Goal: Find specific page/section: Find specific page/section

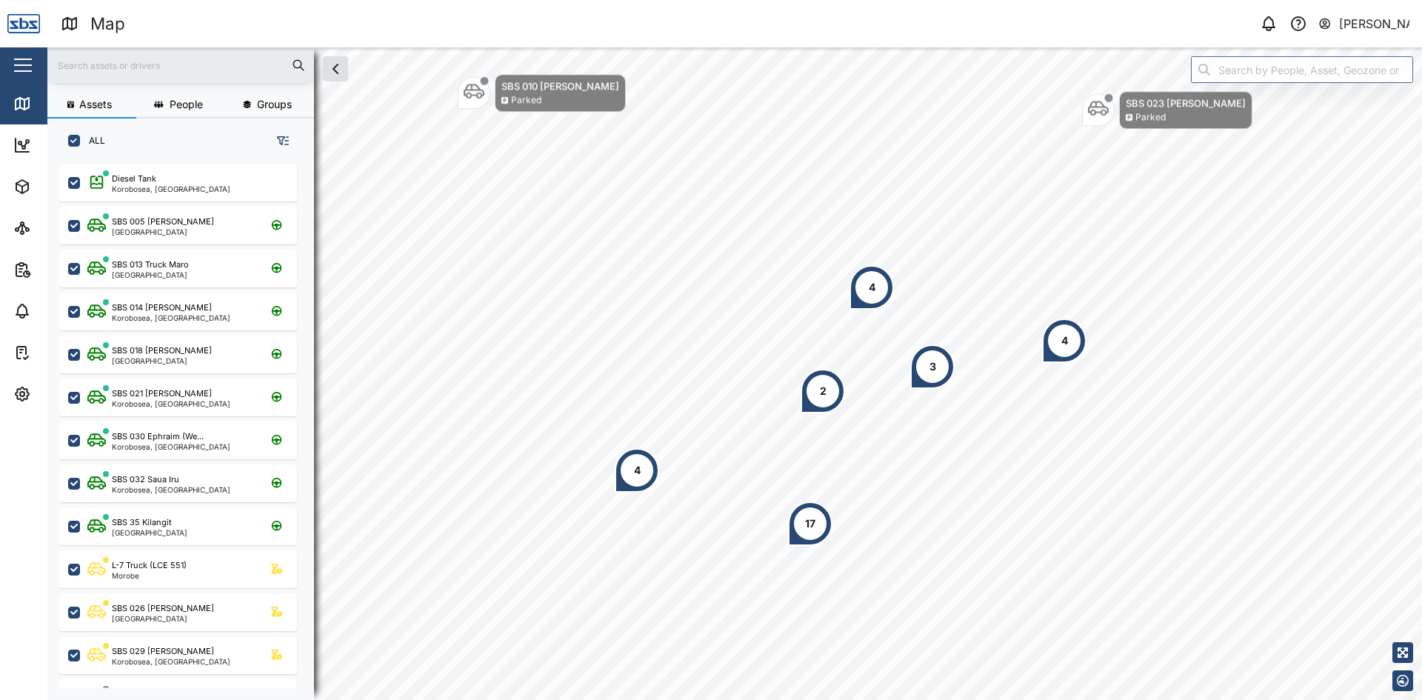
scroll to position [519, 232]
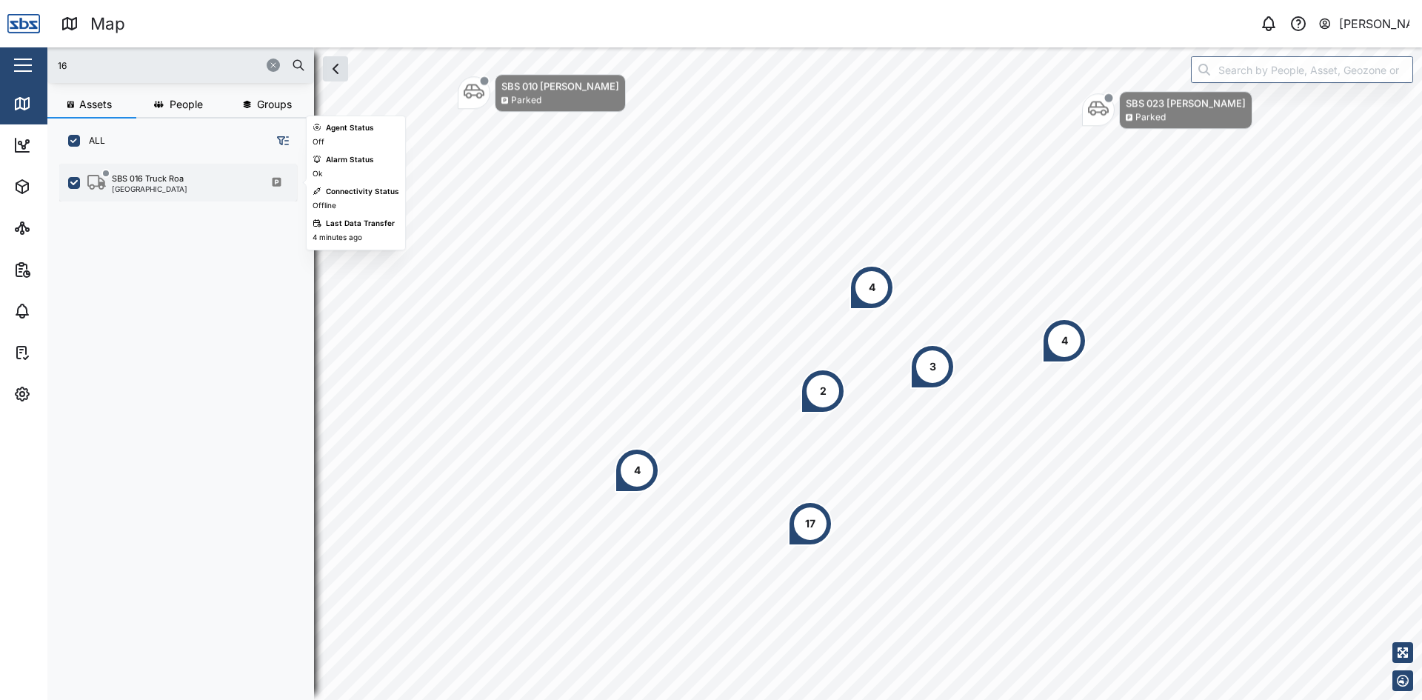
type input "16"
click at [154, 187] on div "[GEOGRAPHIC_DATA]" at bounding box center [150, 188] width 76 height 7
